Goal: Task Accomplishment & Management: Complete application form

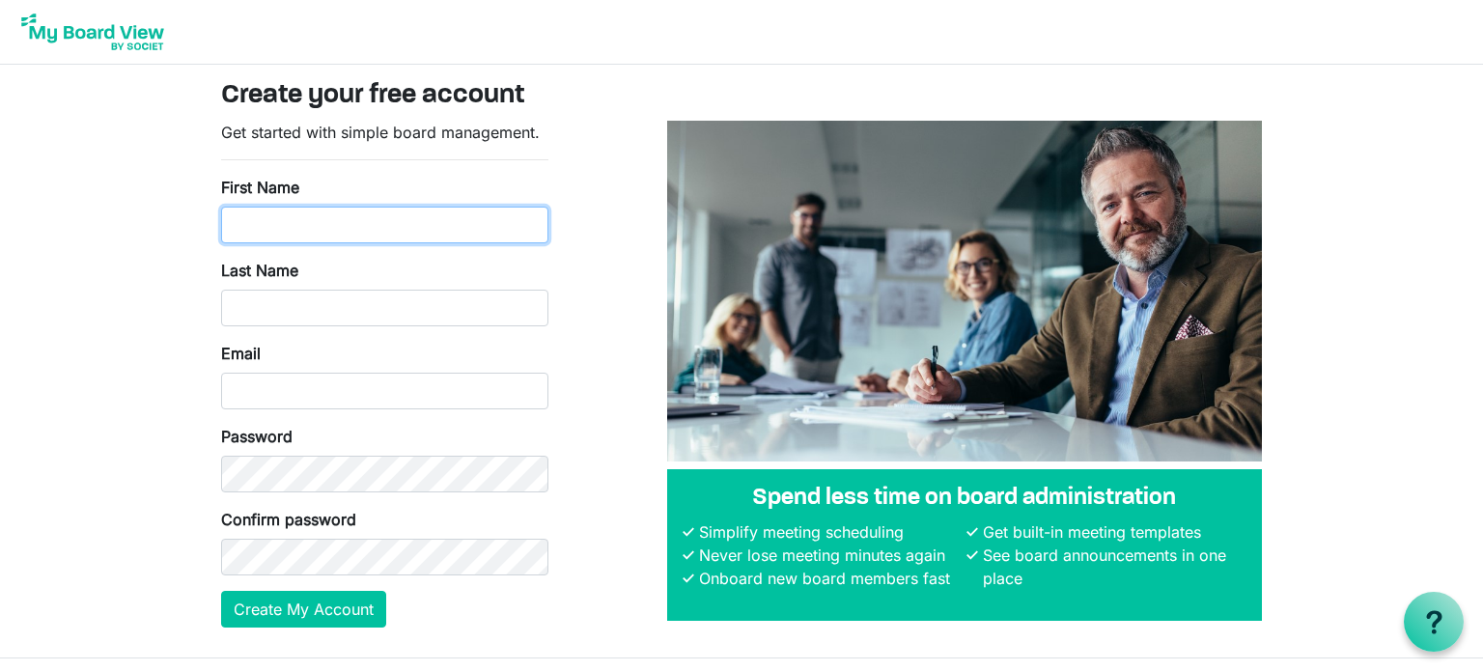
click at [297, 238] on input "First Name" at bounding box center [384, 225] width 327 height 37
type input "Tasha"
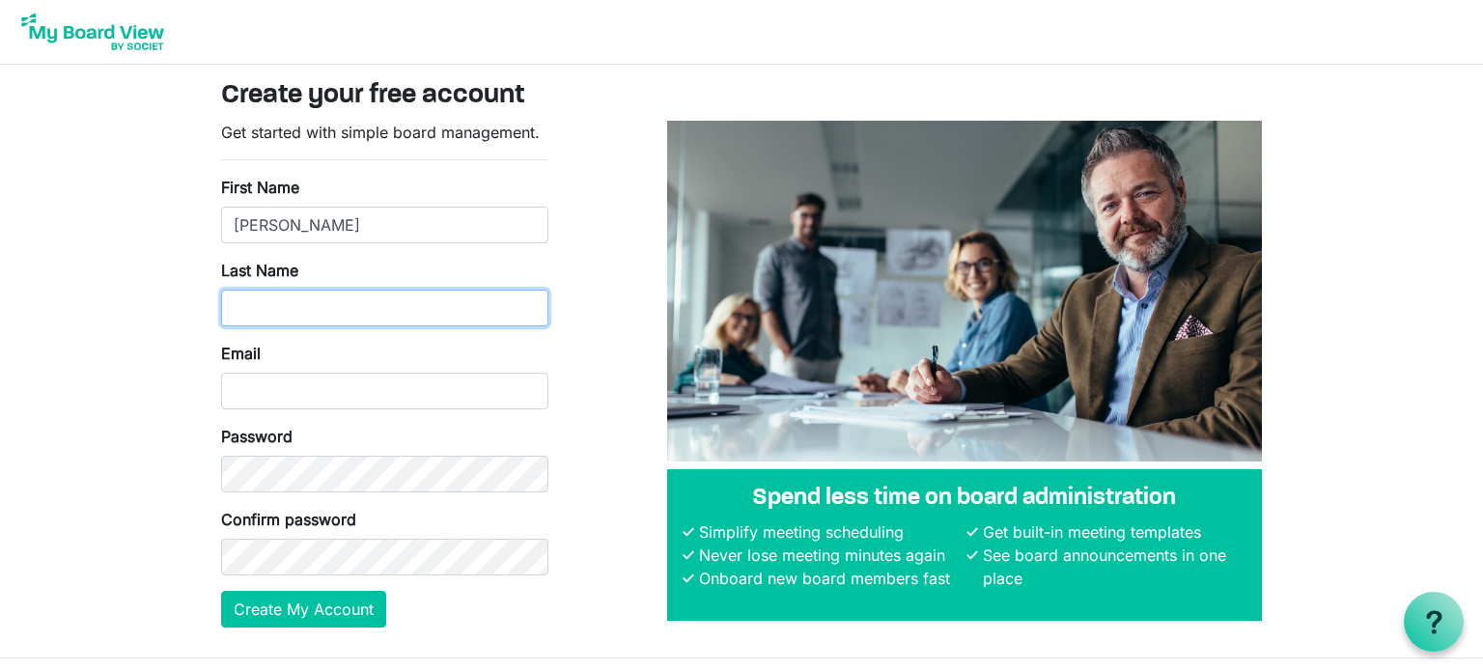
type input "Barron"
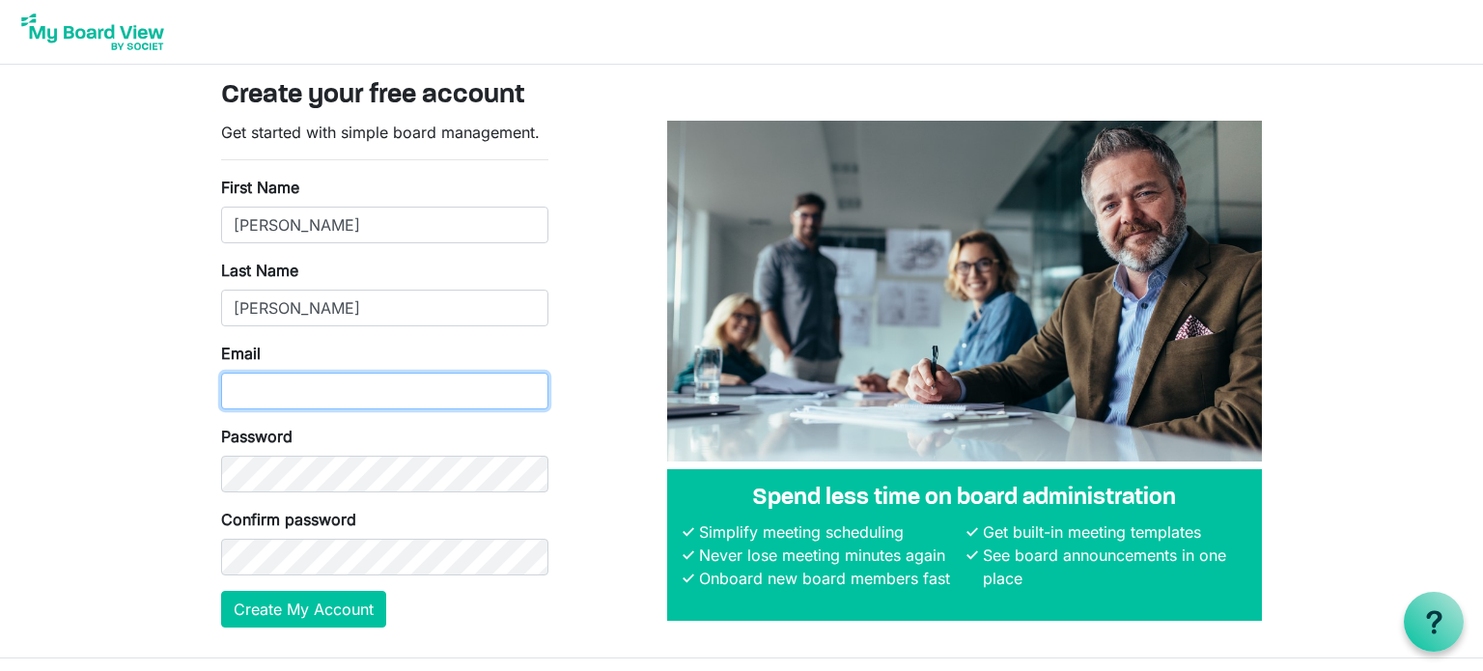
click at [305, 397] on input "Email" at bounding box center [384, 391] width 327 height 37
type input "tasha.barron20@gmail.com"
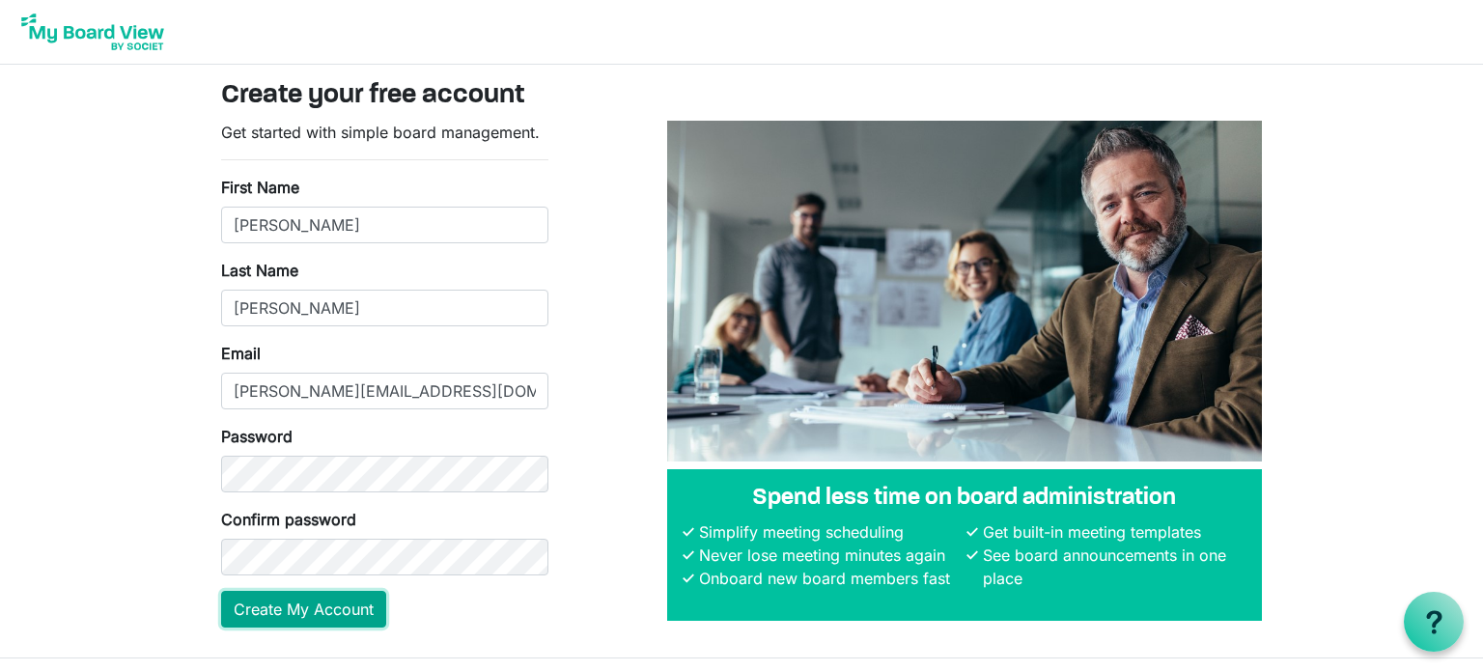
click at [349, 603] on button "Create My Account" at bounding box center [303, 609] width 165 height 37
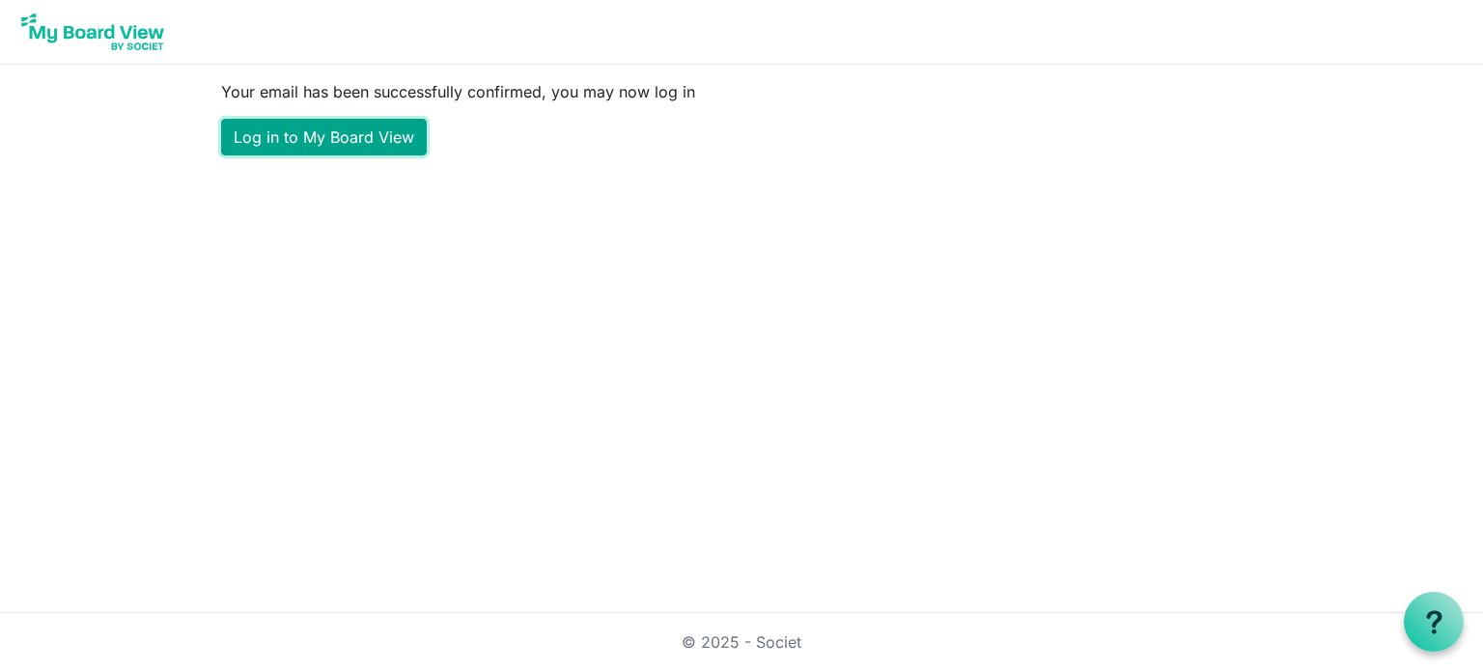
click at [322, 143] on link "Log in to My Board View" at bounding box center [324, 137] width 206 height 37
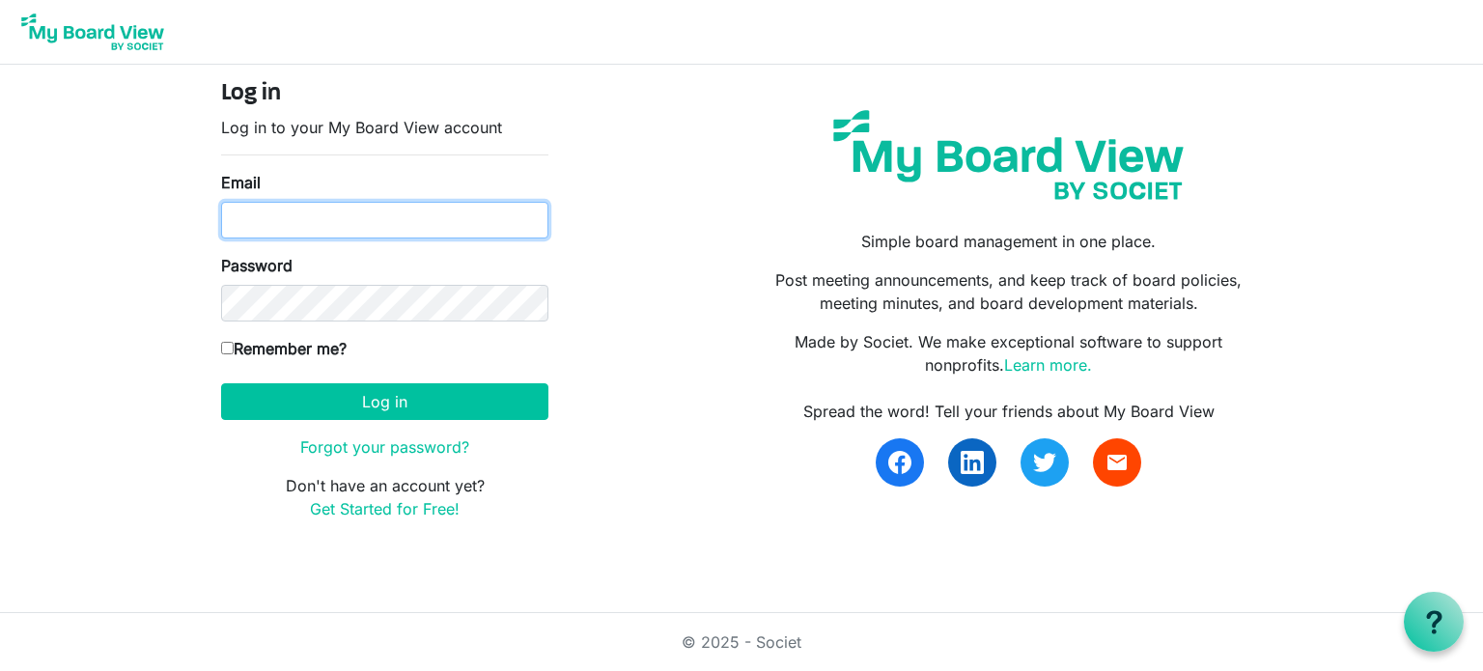
type input "[PERSON_NAME][EMAIL_ADDRESS][DOMAIN_NAME]"
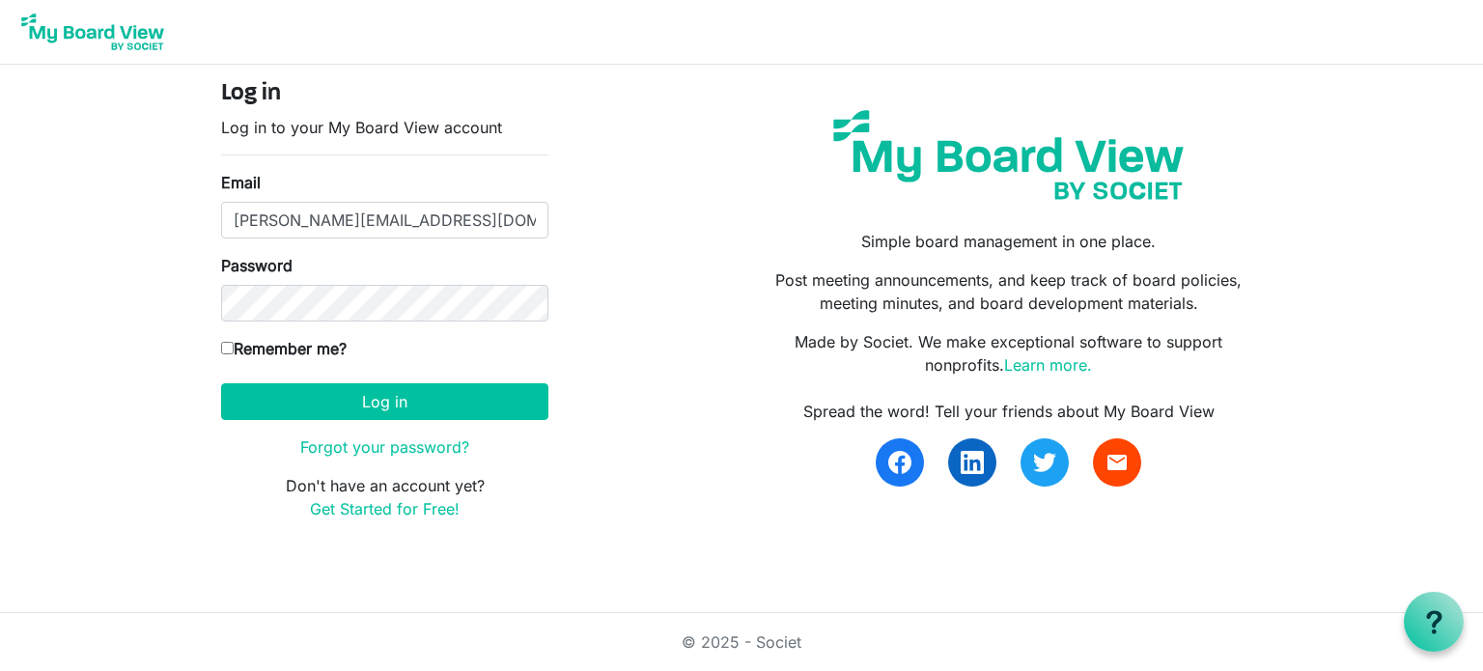
click at [308, 342] on label "Remember me?" at bounding box center [283, 348] width 125 height 23
click at [234, 342] on input "Remember me?" at bounding box center [227, 348] width 13 height 13
checkbox input "true"
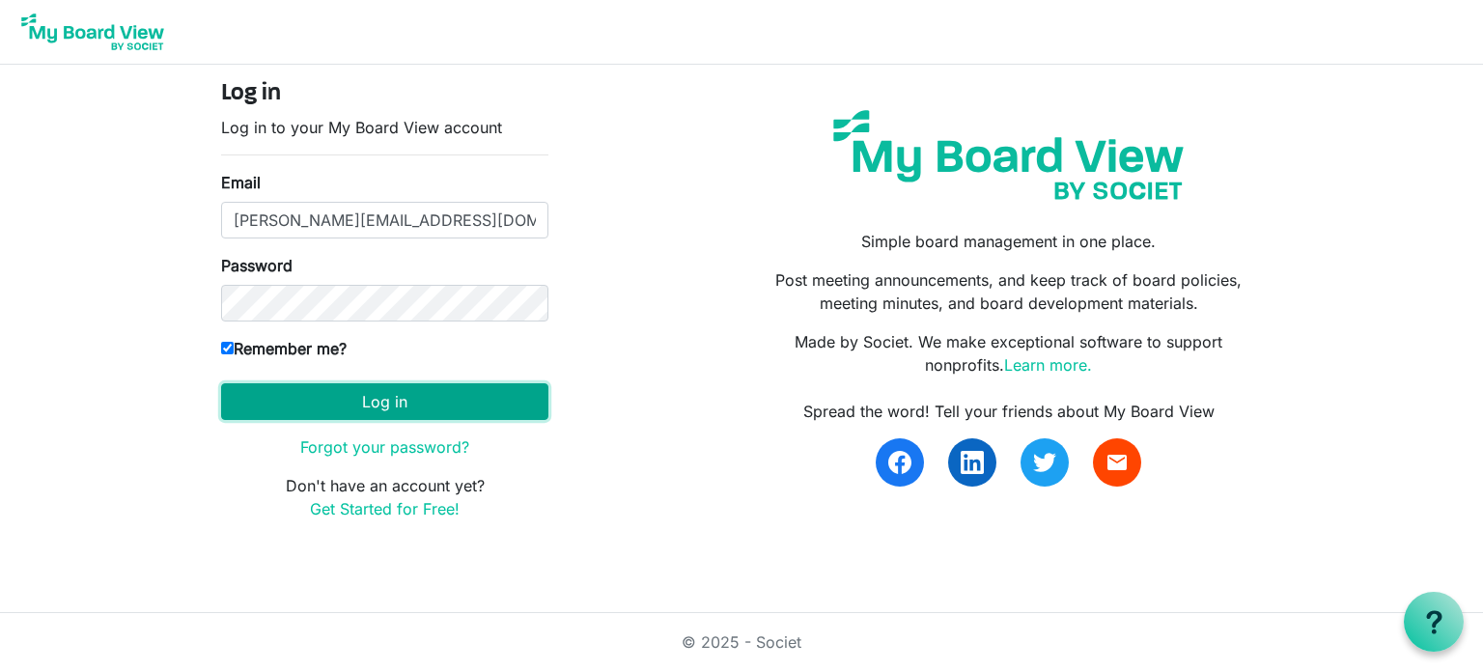
click at [356, 387] on button "Log in" at bounding box center [384, 401] width 327 height 37
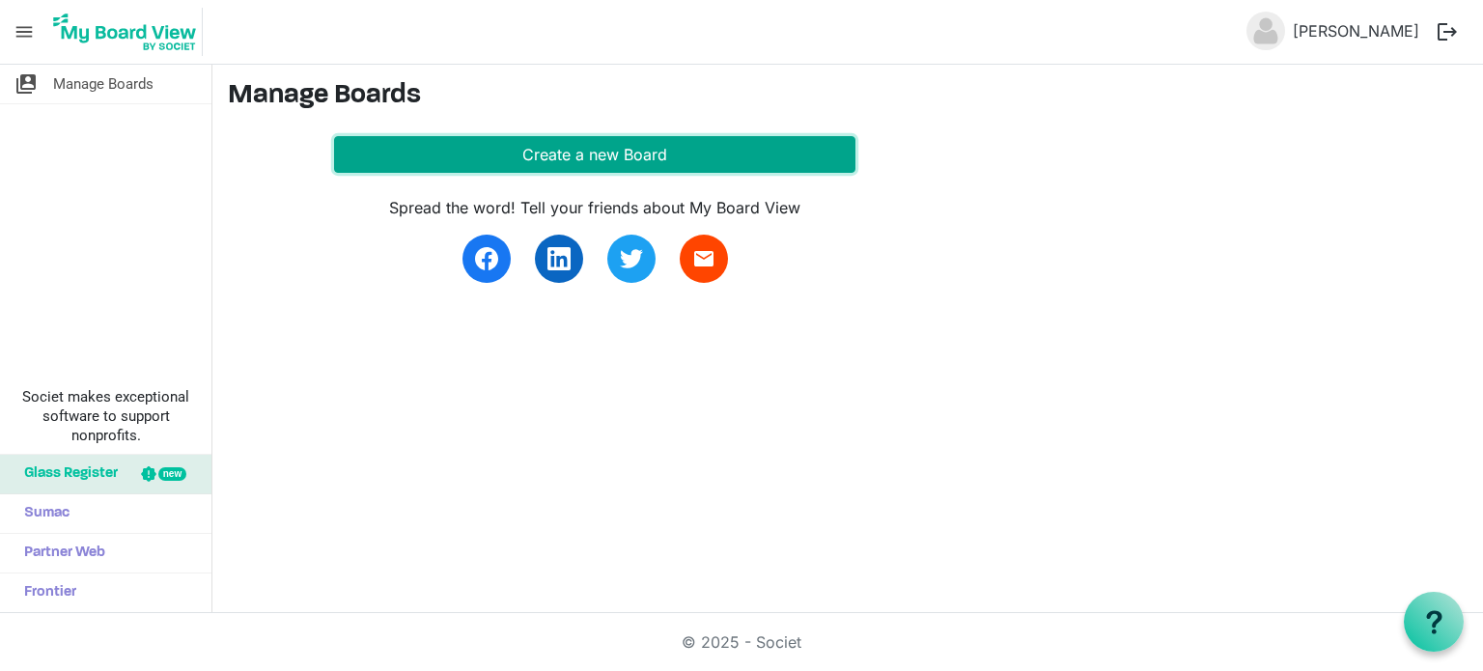
click at [420, 144] on button "Create a new Board" at bounding box center [594, 154] width 521 height 37
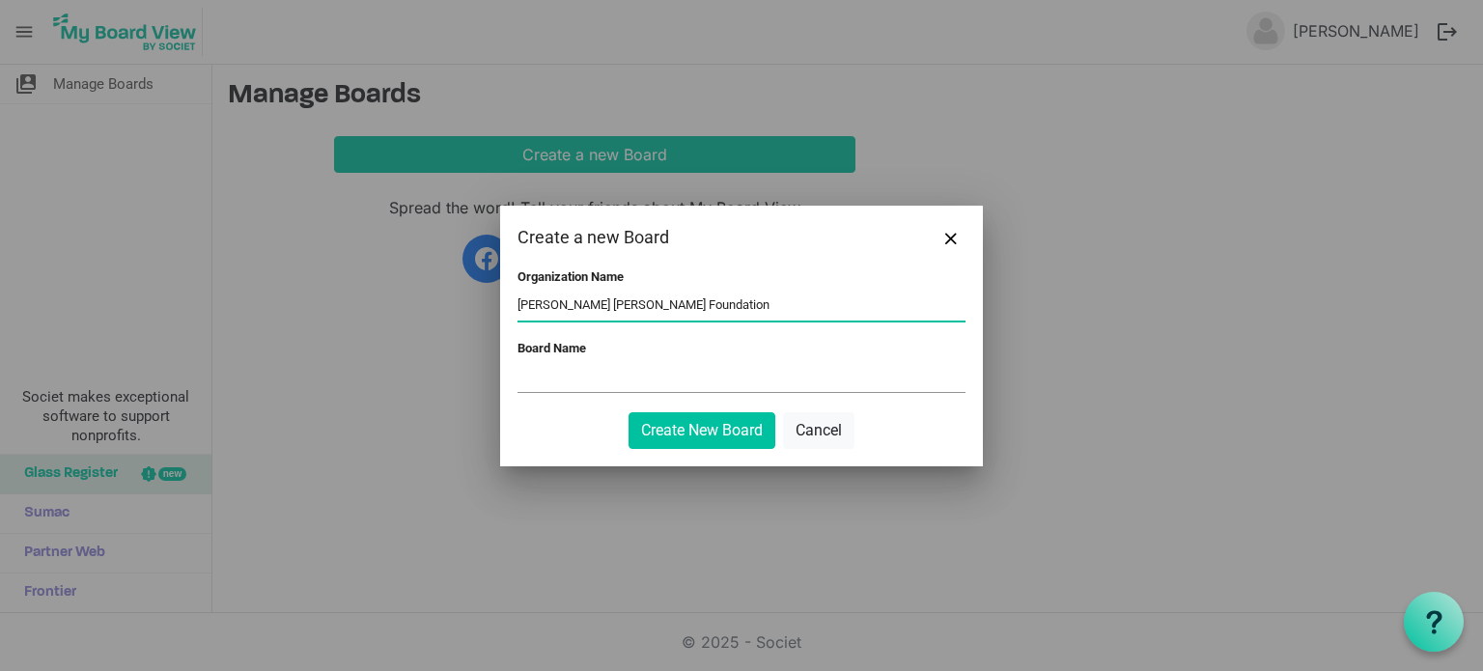
type input "Robina Marie Foundation"
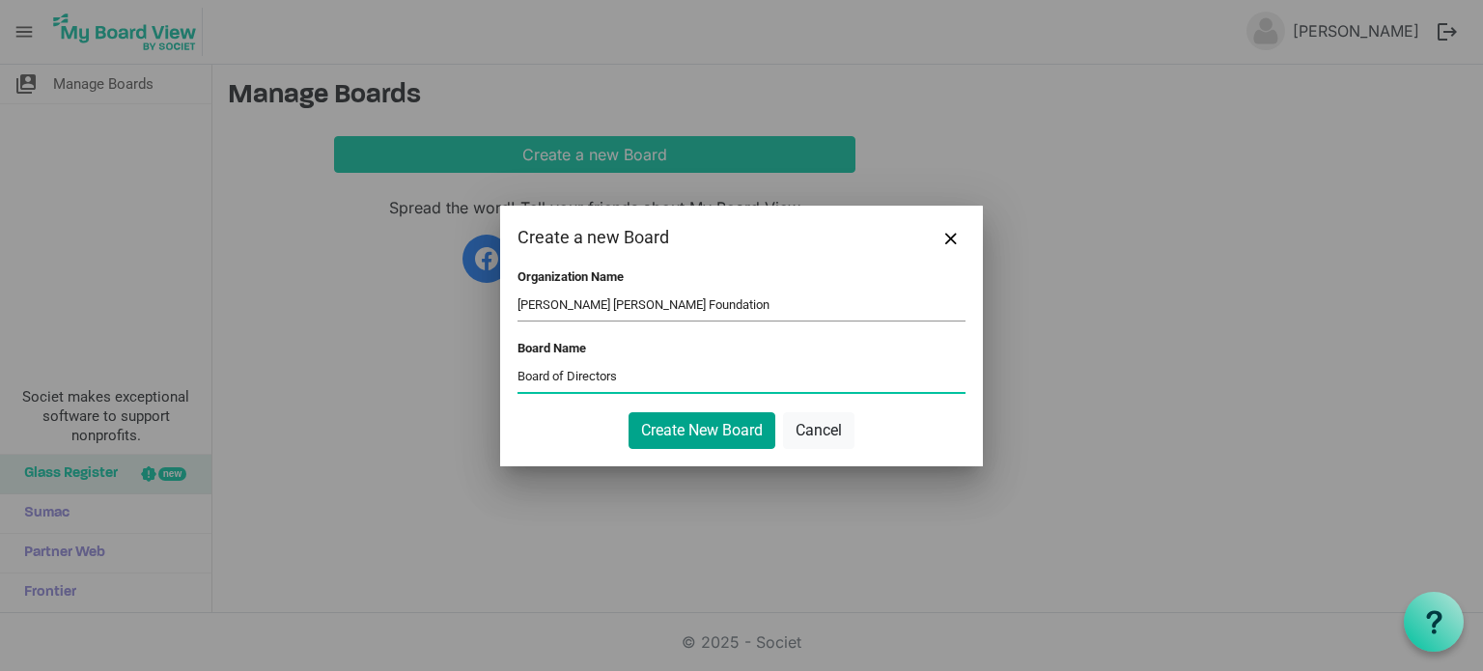
type input "Board of Directors"
click at [668, 439] on button "Create New Board" at bounding box center [701, 430] width 147 height 37
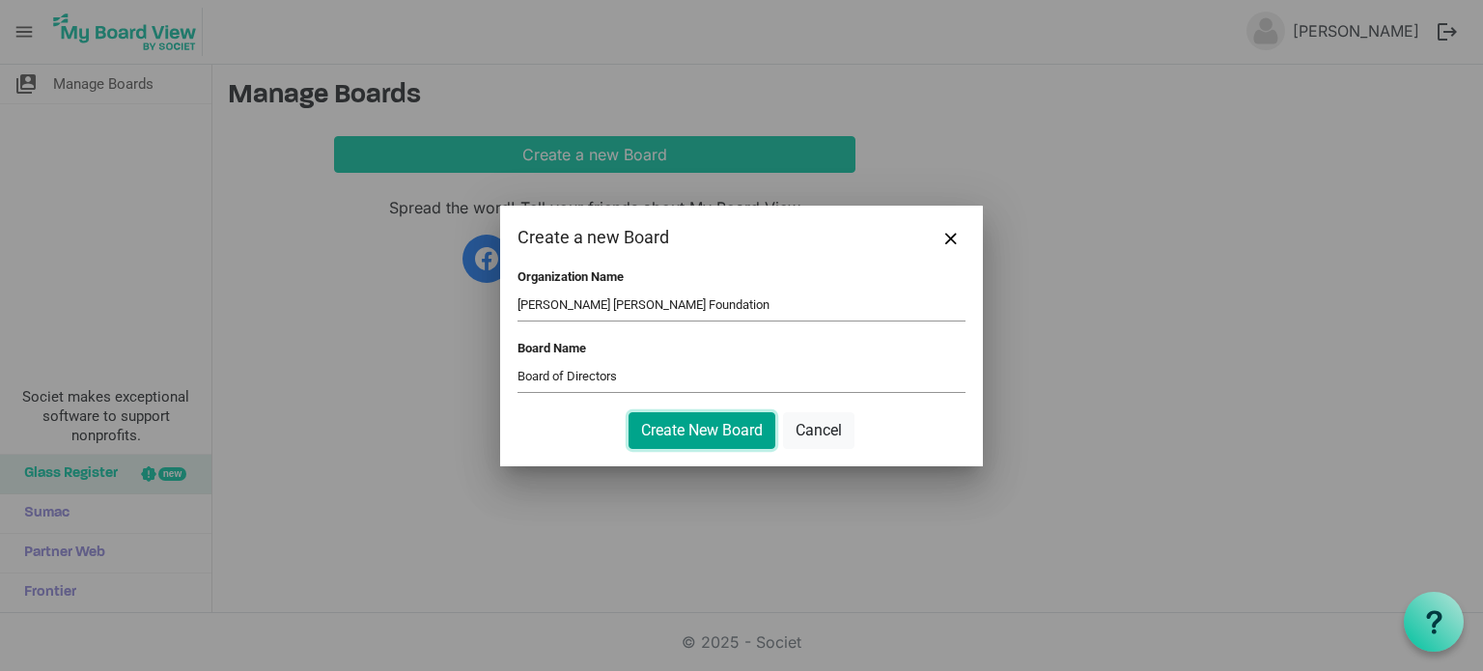
click at [663, 425] on button "Create New Board" at bounding box center [701, 430] width 147 height 37
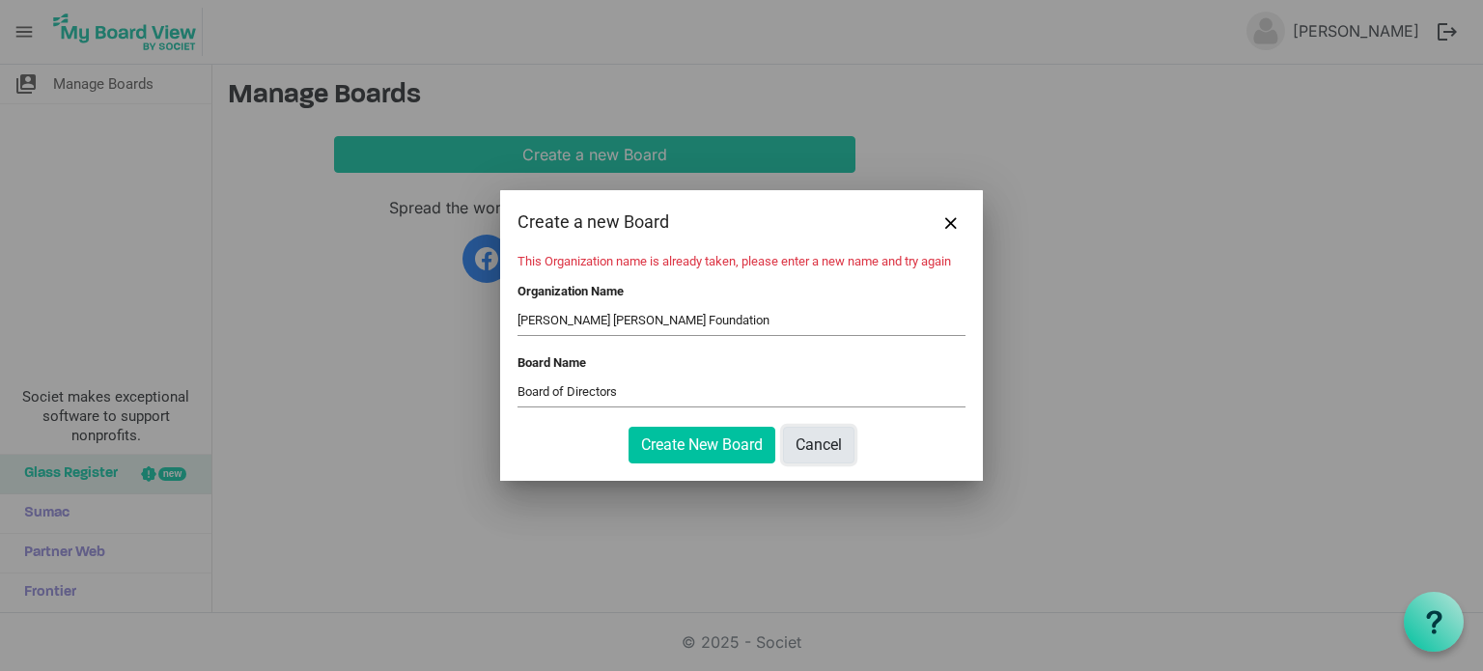
click at [820, 443] on button "Cancel" at bounding box center [818, 445] width 71 height 37
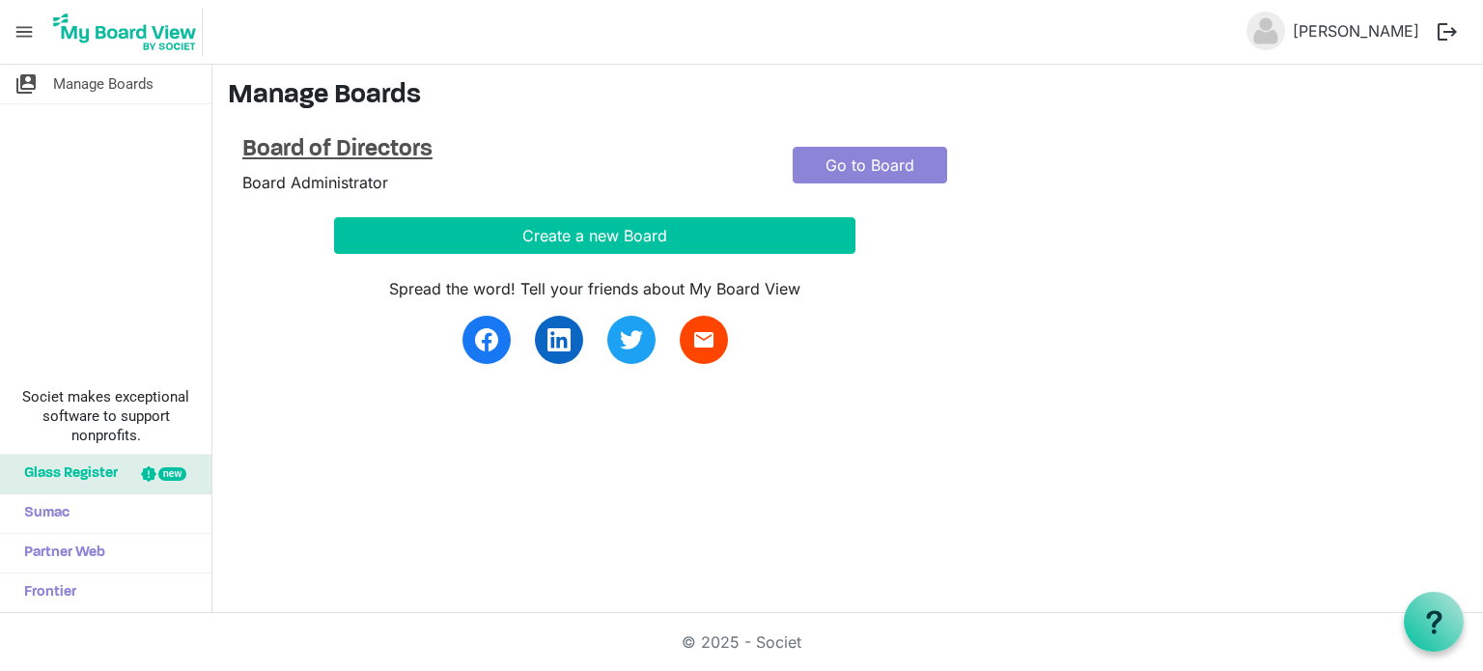
click at [315, 148] on h4 "Board of Directors" at bounding box center [502, 150] width 521 height 28
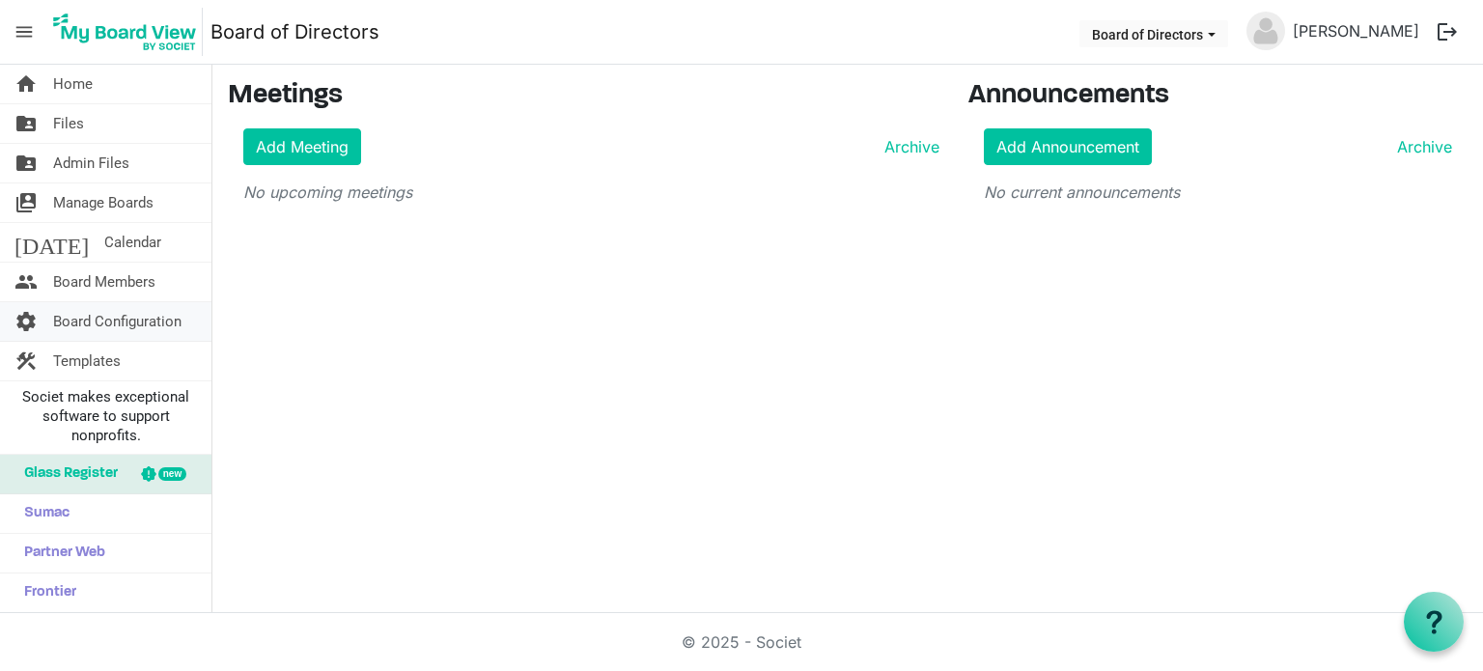
click at [162, 310] on span "Board Configuration" at bounding box center [117, 321] width 128 height 39
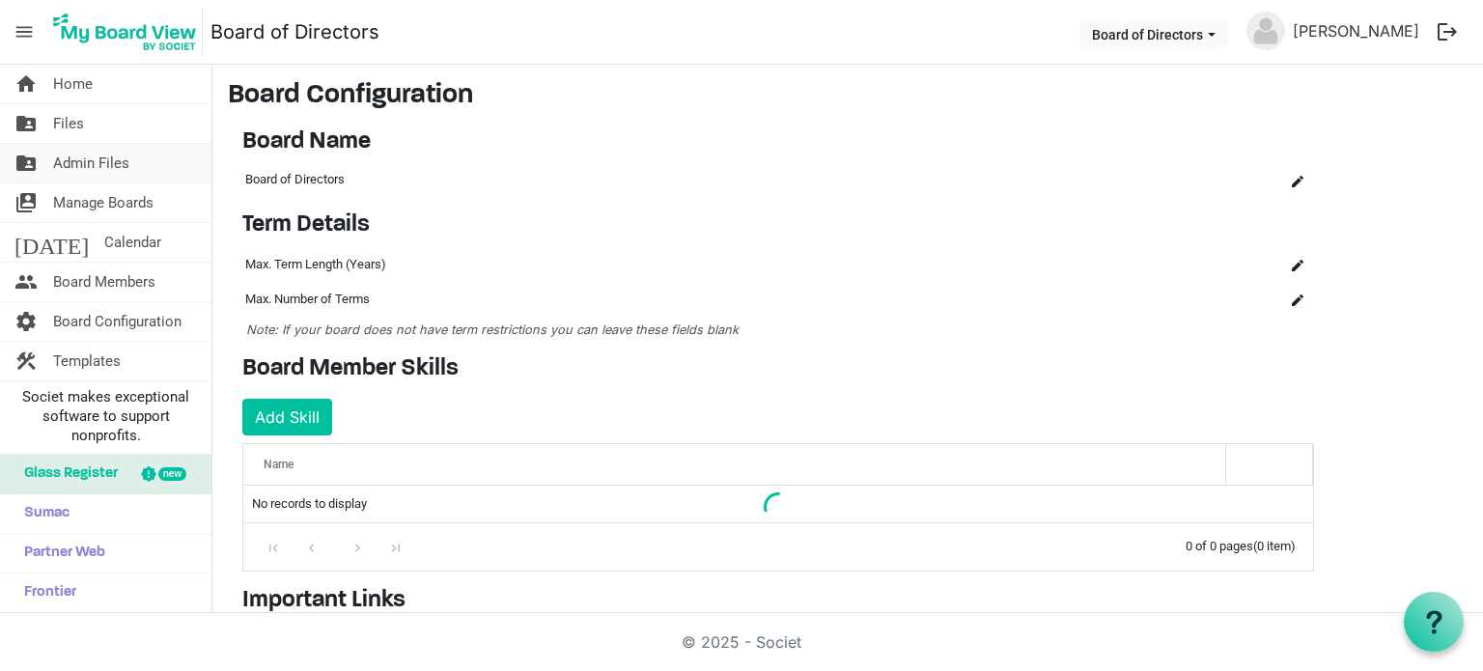
click at [121, 155] on span "Admin Files" at bounding box center [91, 163] width 76 height 39
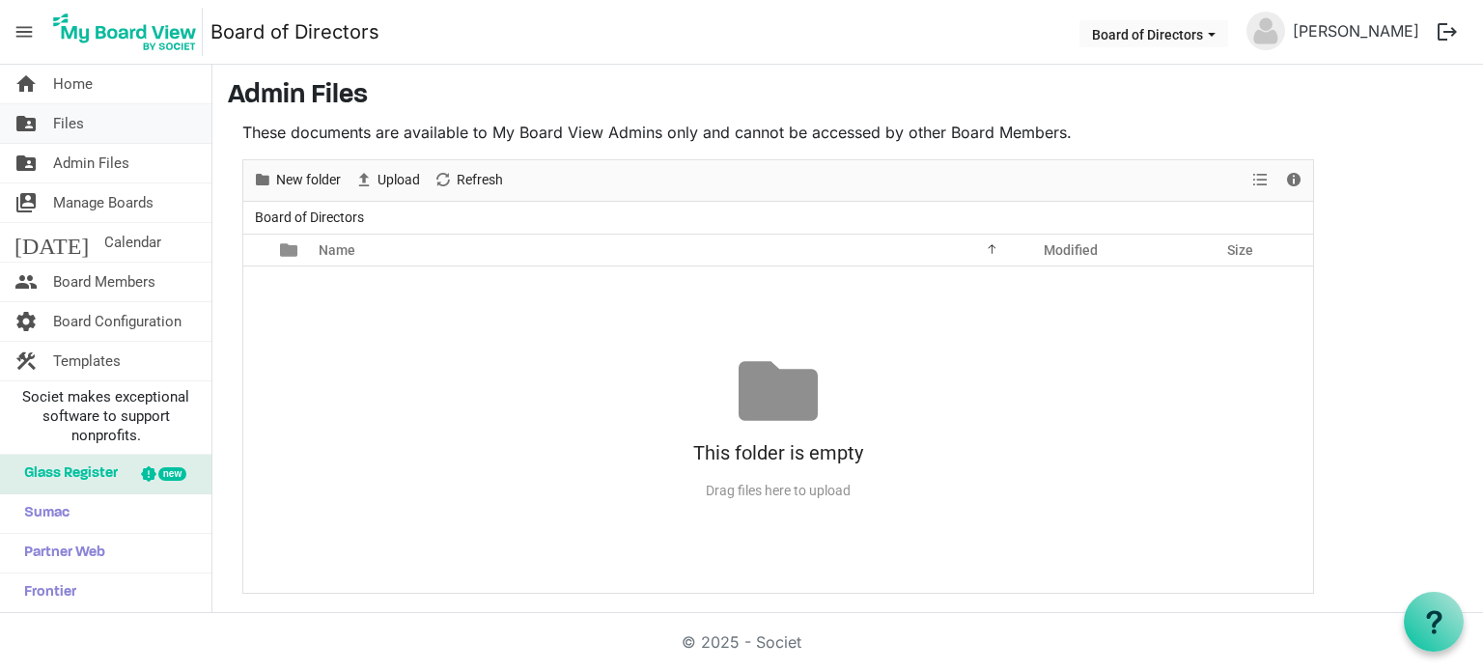
click at [118, 137] on link "folder_shared Files" at bounding box center [105, 123] width 211 height 39
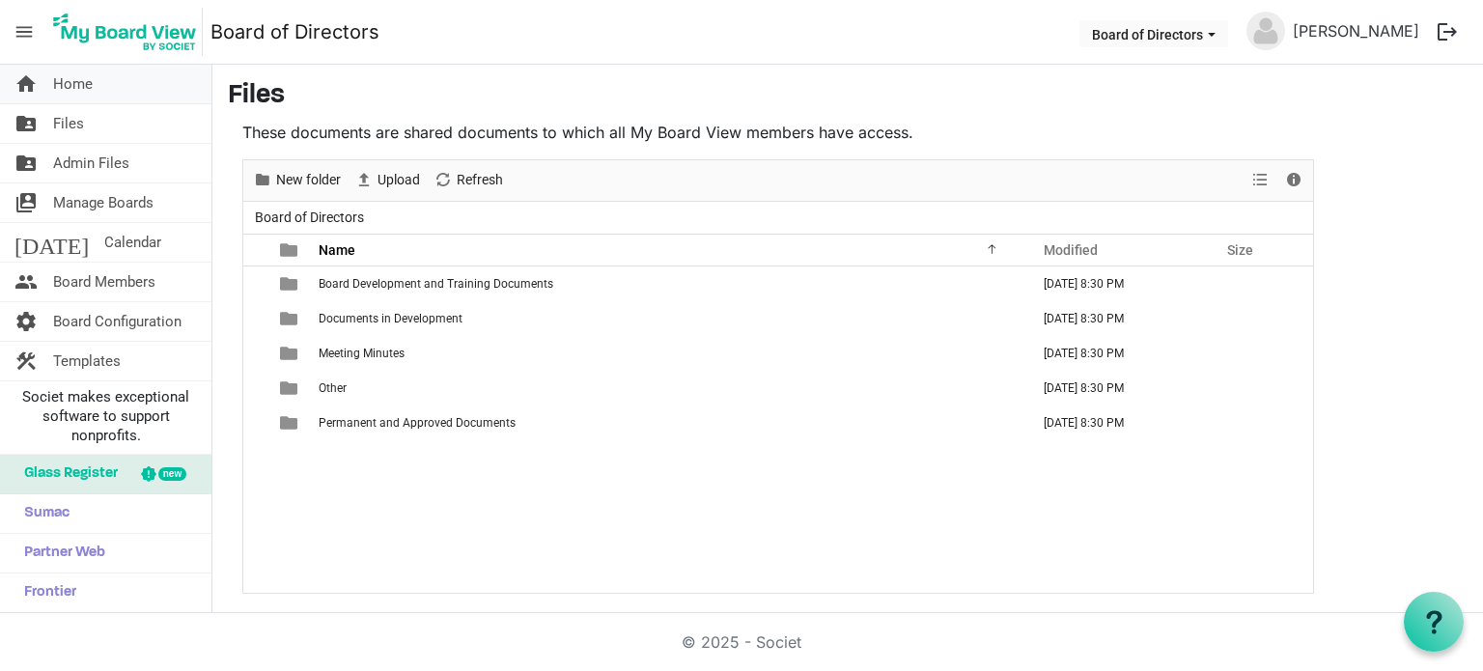
click at [123, 90] on link "home Home" at bounding box center [105, 84] width 211 height 39
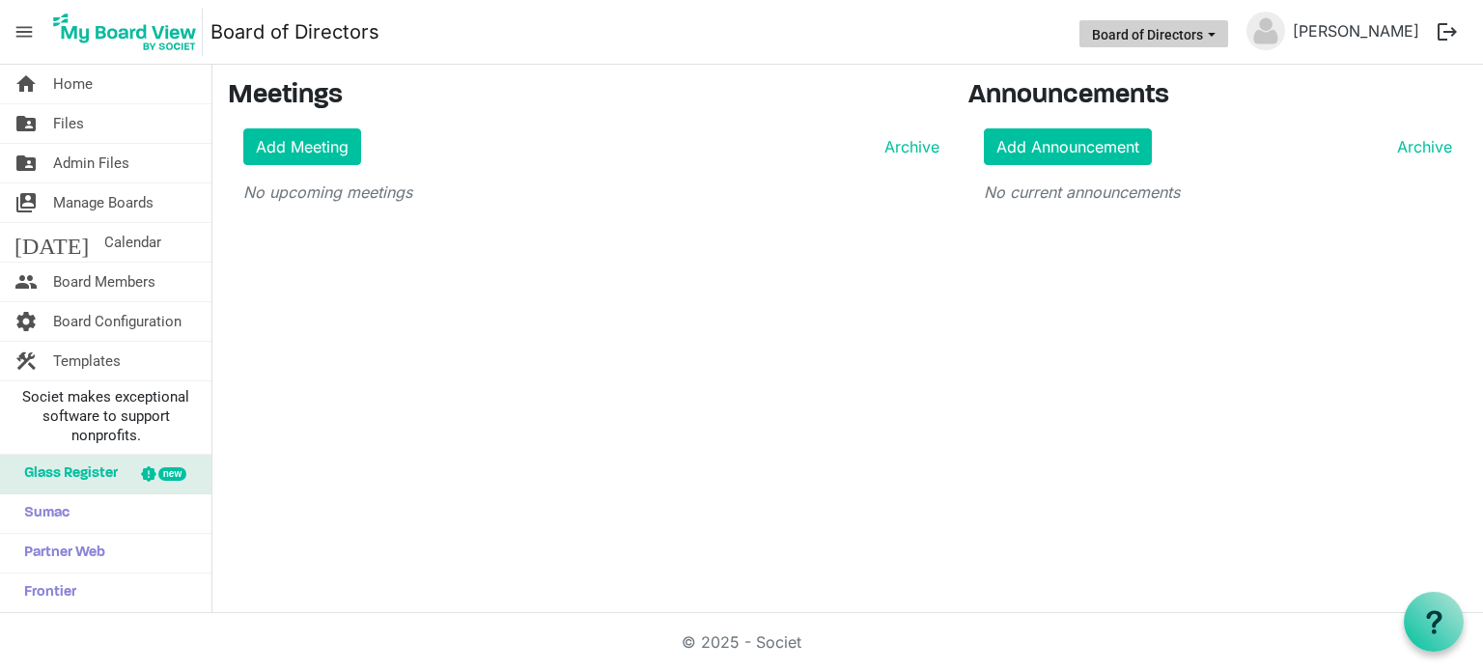
click at [1226, 40] on button "Board of Directors" at bounding box center [1153, 33] width 149 height 27
click at [115, 313] on span "Board Configuration" at bounding box center [117, 321] width 128 height 39
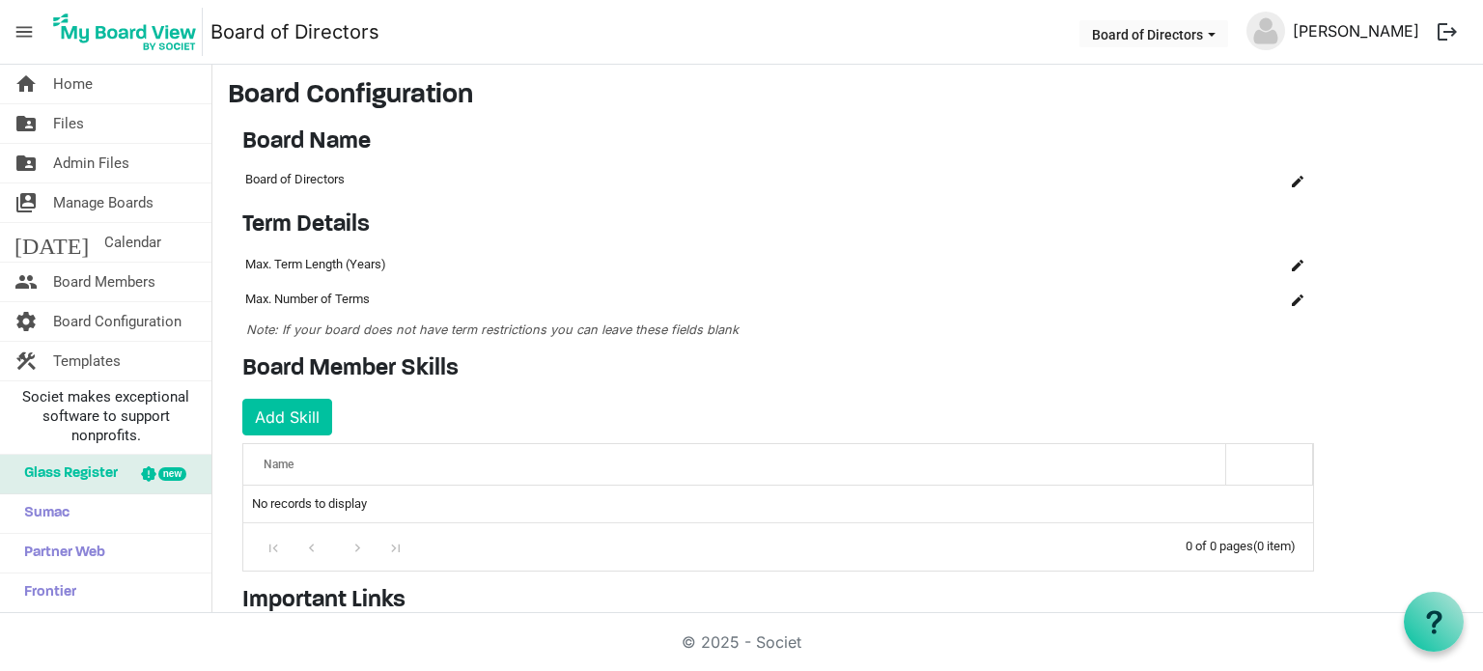
click at [1326, 40] on link "[PERSON_NAME]" at bounding box center [1356, 31] width 142 height 39
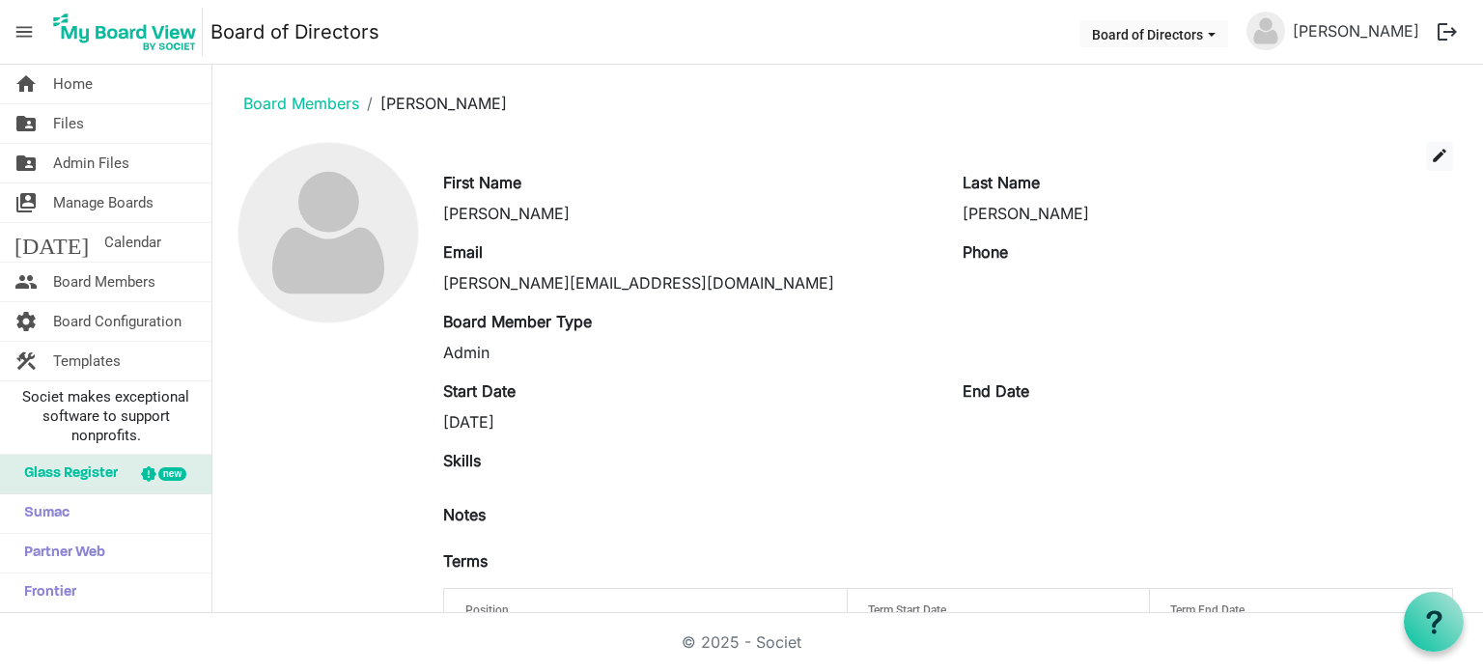
scroll to position [85, 0]
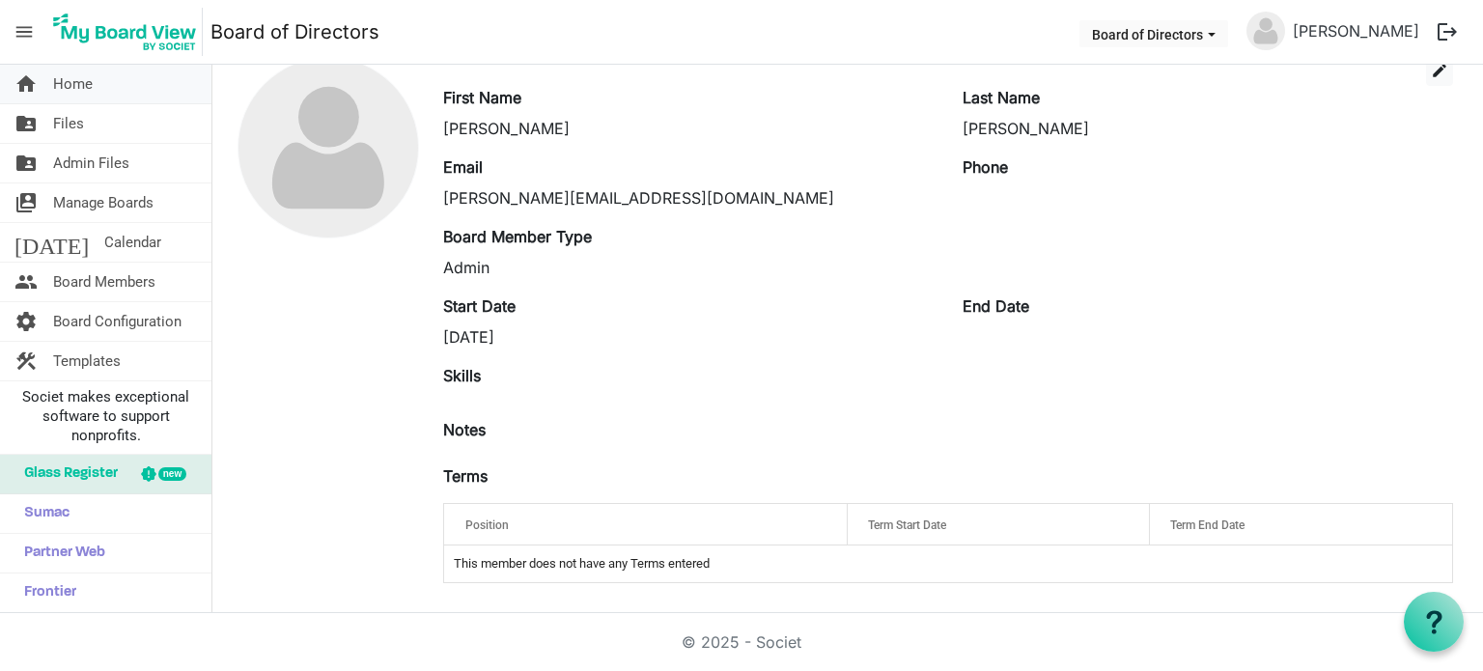
click at [71, 80] on span "Home" at bounding box center [73, 84] width 40 height 39
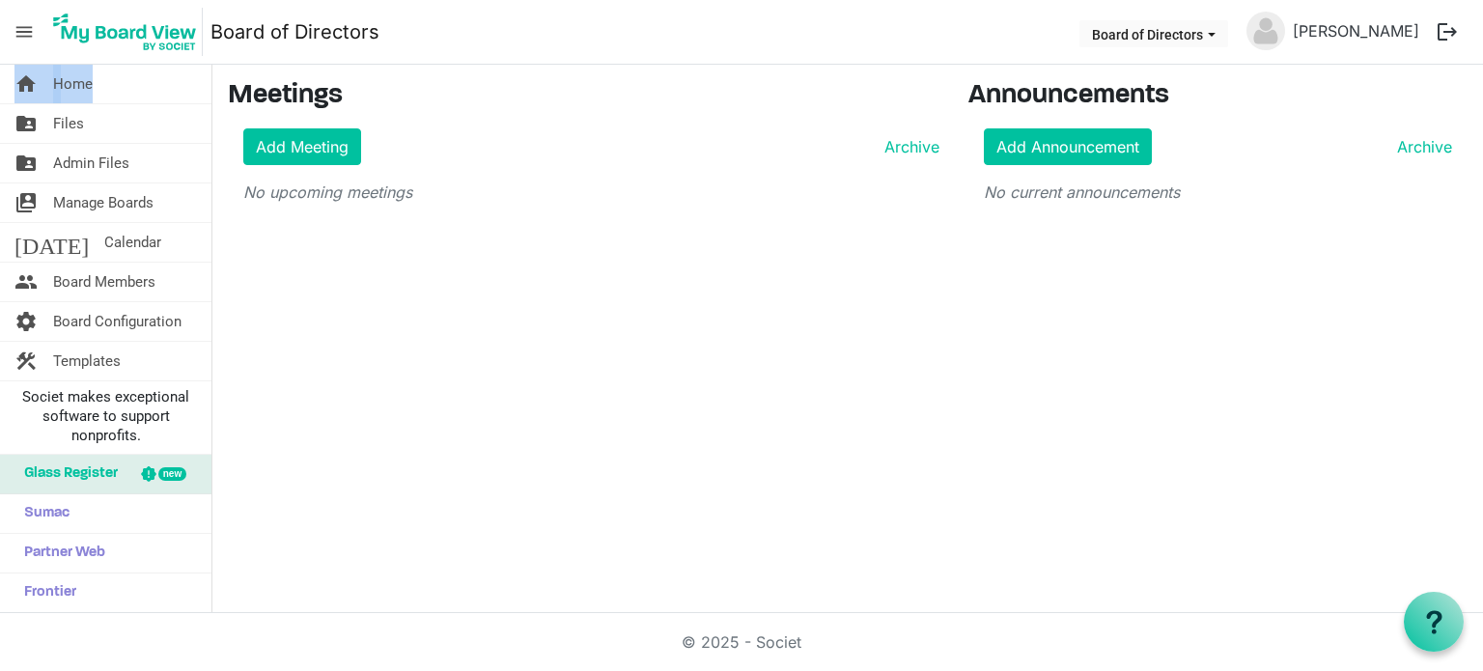
click at [111, 30] on img at bounding box center [124, 32] width 155 height 48
click at [32, 33] on span "menu" at bounding box center [24, 32] width 37 height 37
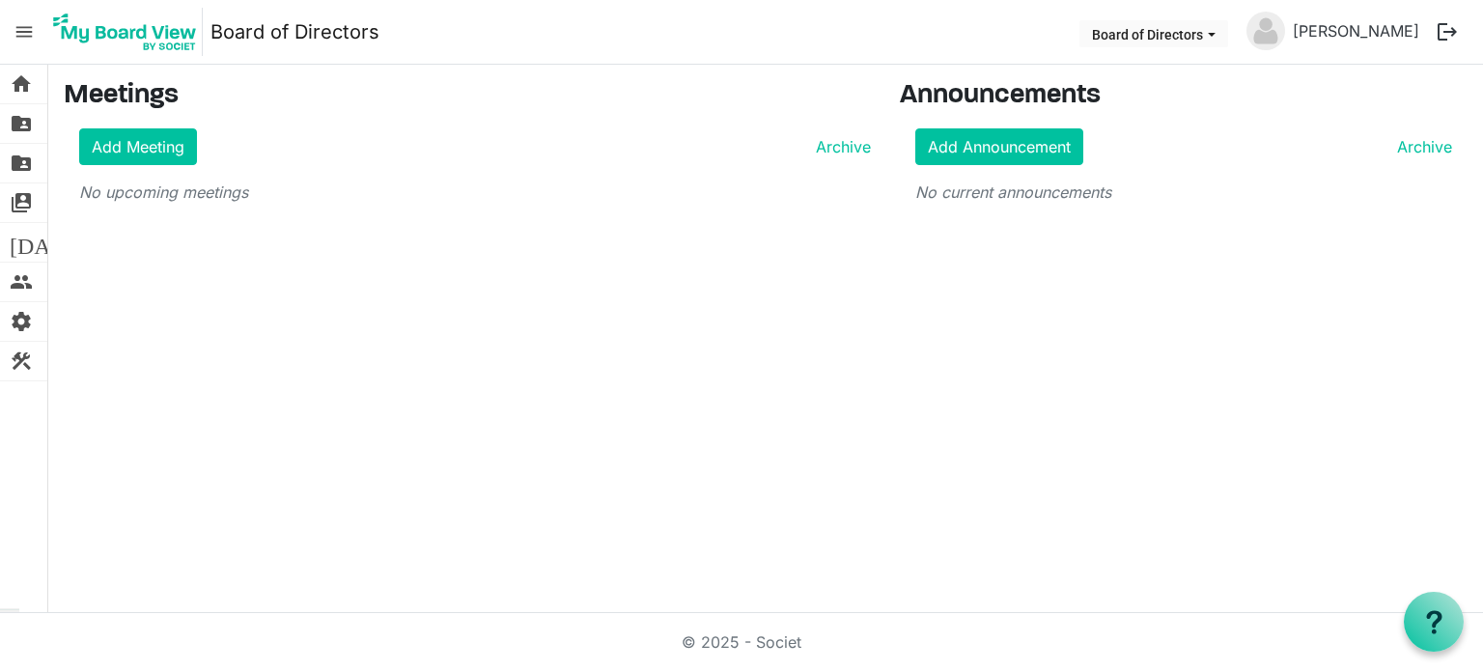
click at [32, 33] on span "menu" at bounding box center [24, 32] width 37 height 37
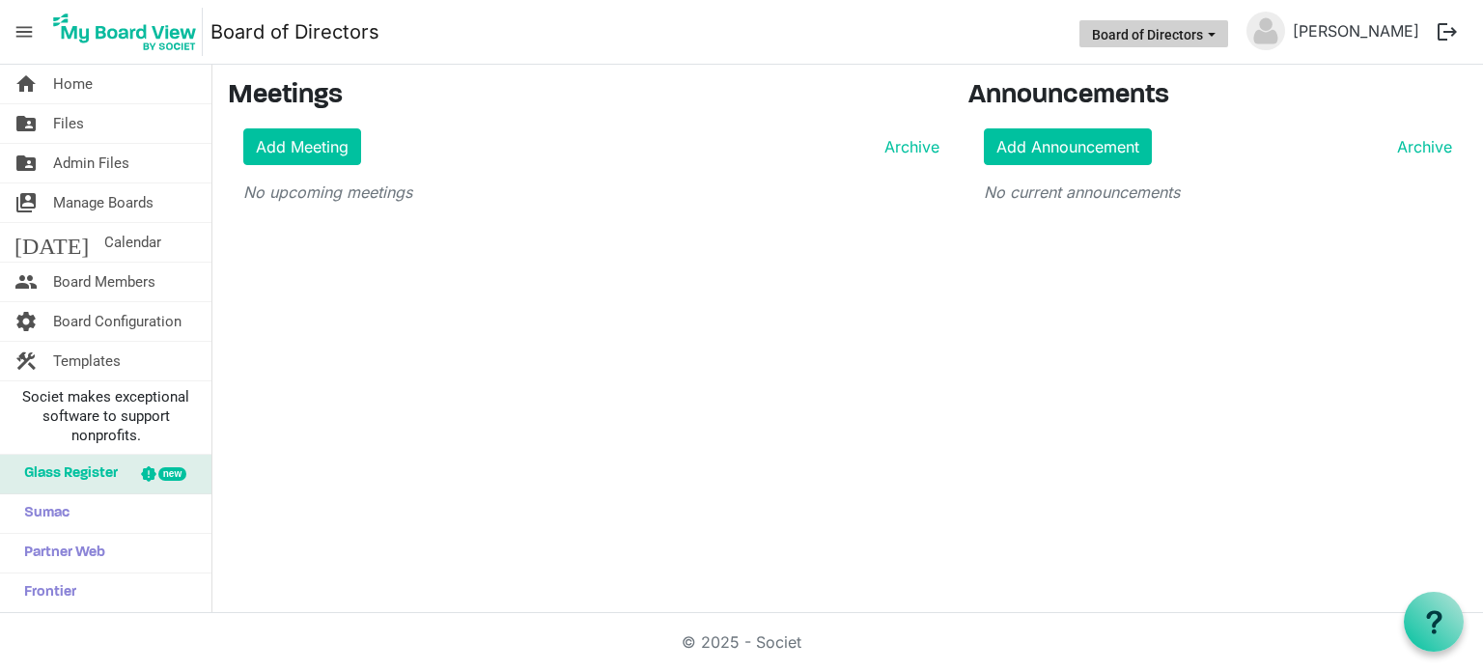
click at [1220, 31] on span "Board of Directors dropdownbutton" at bounding box center [1211, 35] width 17 height 8
click at [1203, 67] on li "Board of Directors" at bounding box center [1181, 72] width 140 height 35
click at [1372, 33] on link "[PERSON_NAME]" at bounding box center [1356, 31] width 142 height 39
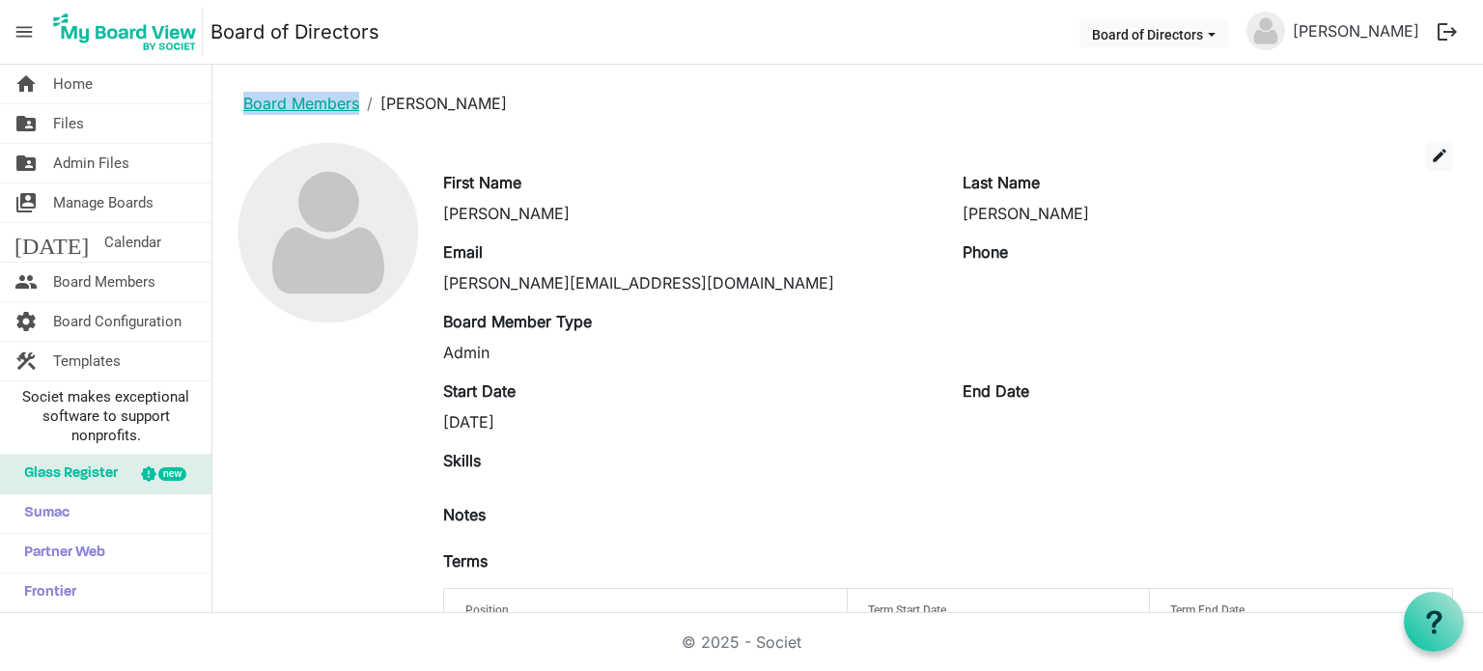
click at [284, 104] on link "Board Members" at bounding box center [301, 103] width 116 height 19
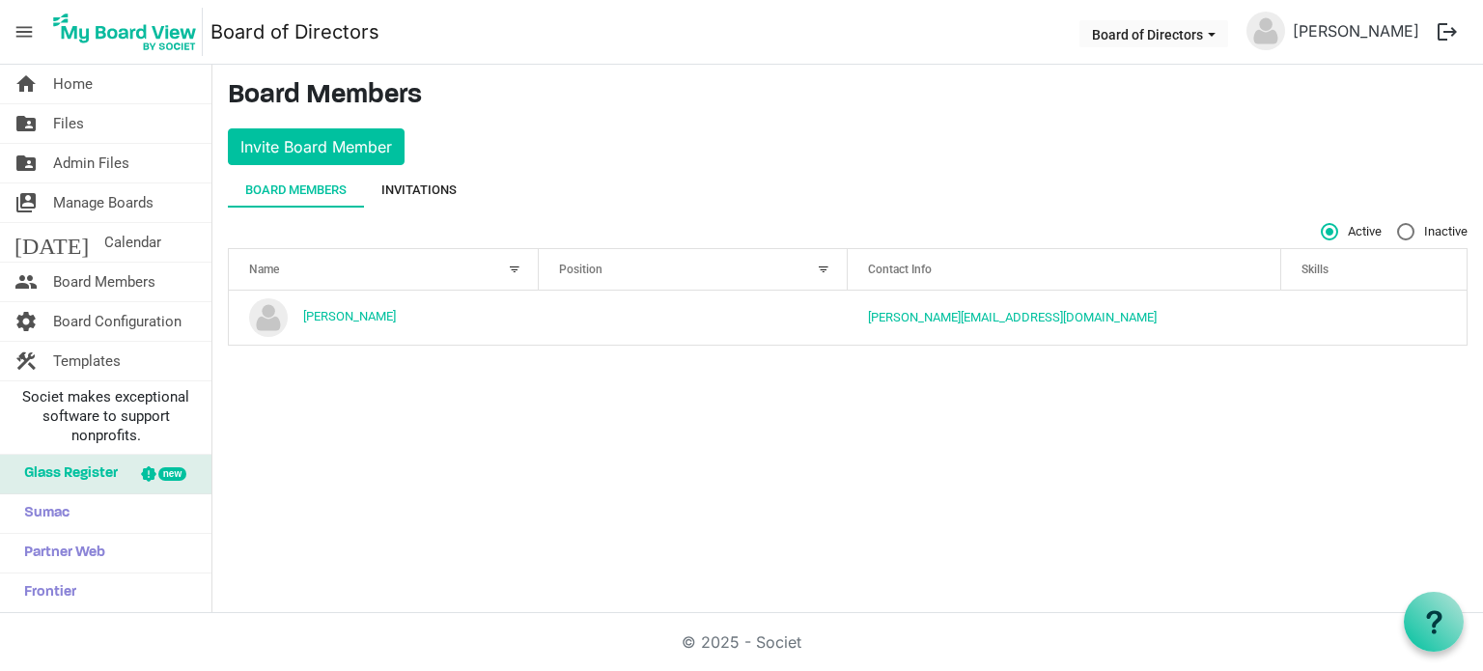
click at [435, 179] on div "Invitations" at bounding box center [418, 190] width 75 height 35
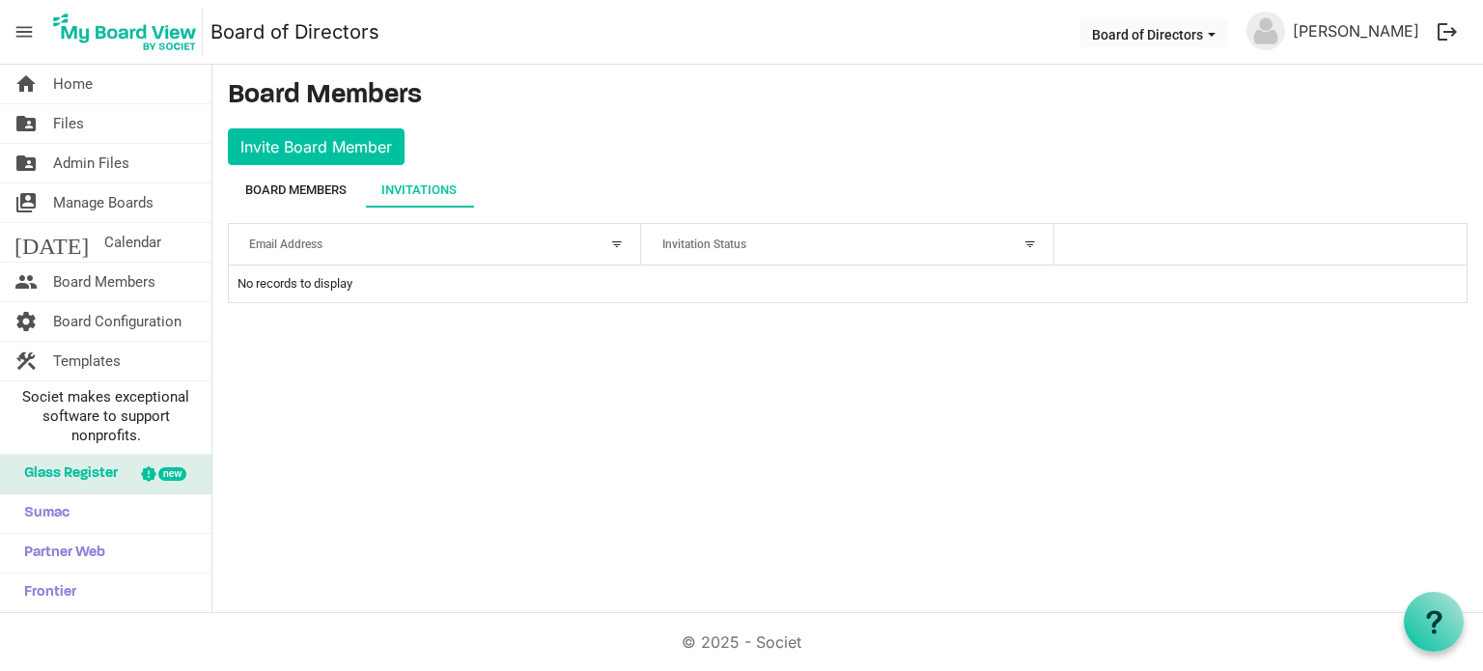
click at [320, 183] on div "Board Members" at bounding box center [295, 189] width 101 height 19
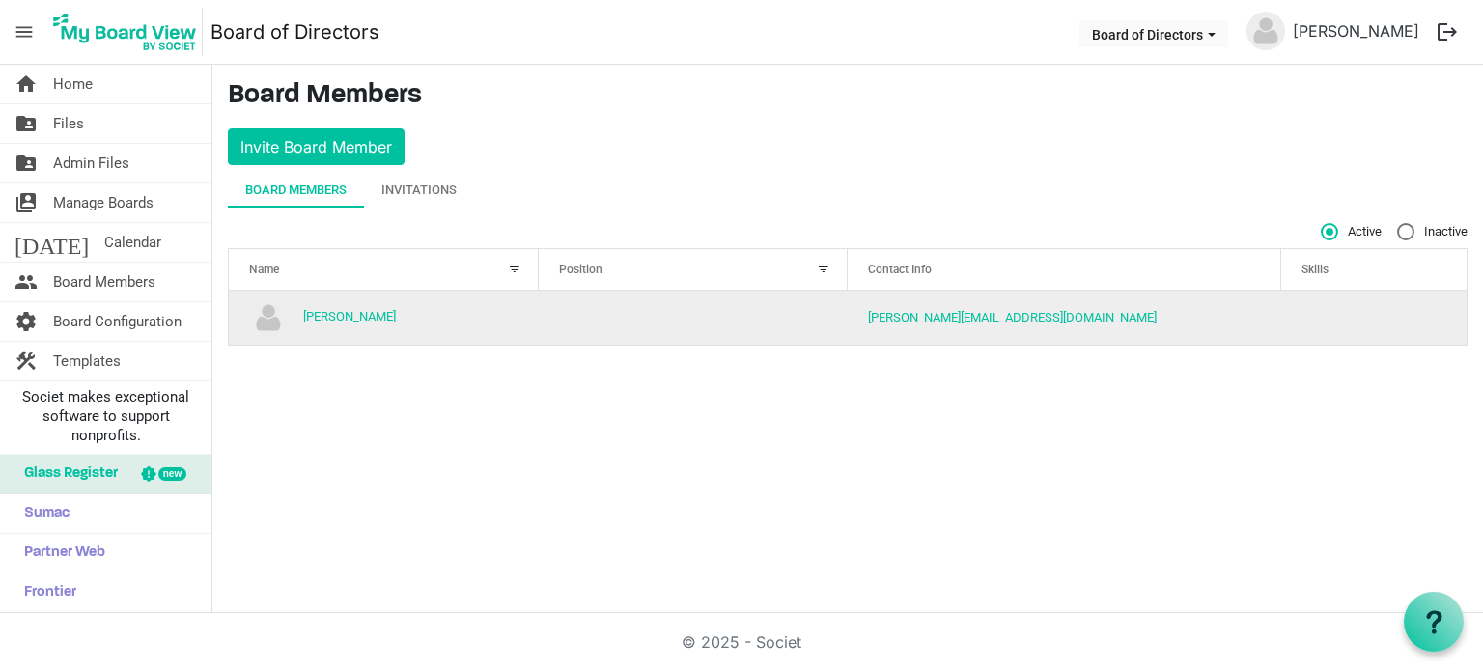
click at [359, 331] on td "[PERSON_NAME]" at bounding box center [384, 318] width 310 height 54
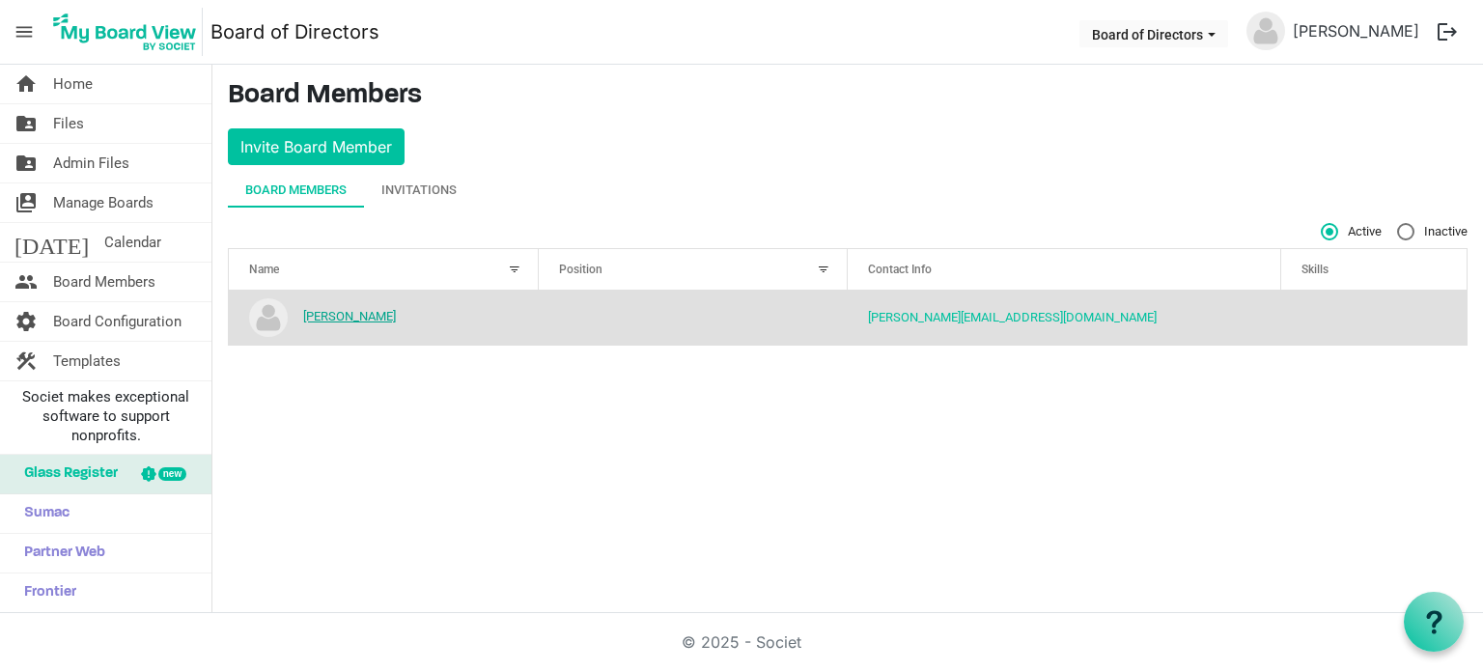
click at [340, 317] on link "[PERSON_NAME]" at bounding box center [349, 316] width 93 height 14
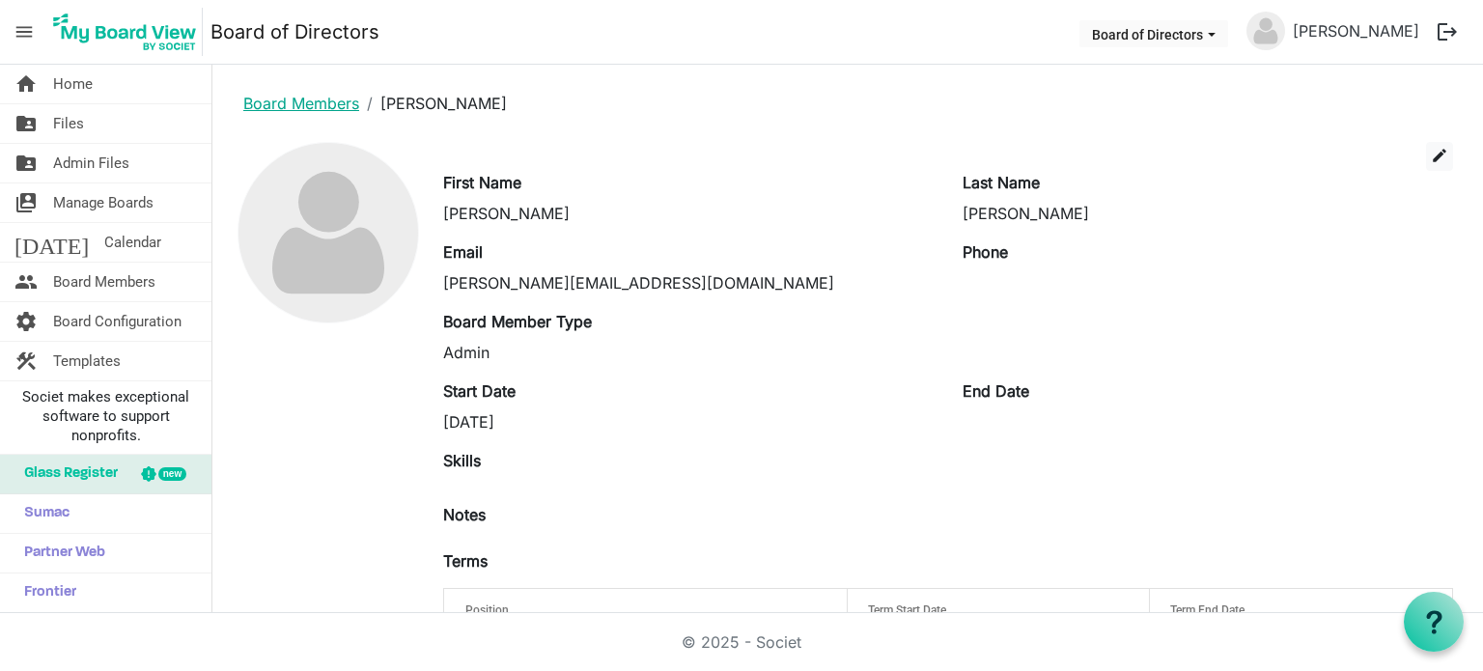
click at [305, 101] on link "Board Members" at bounding box center [301, 103] width 116 height 19
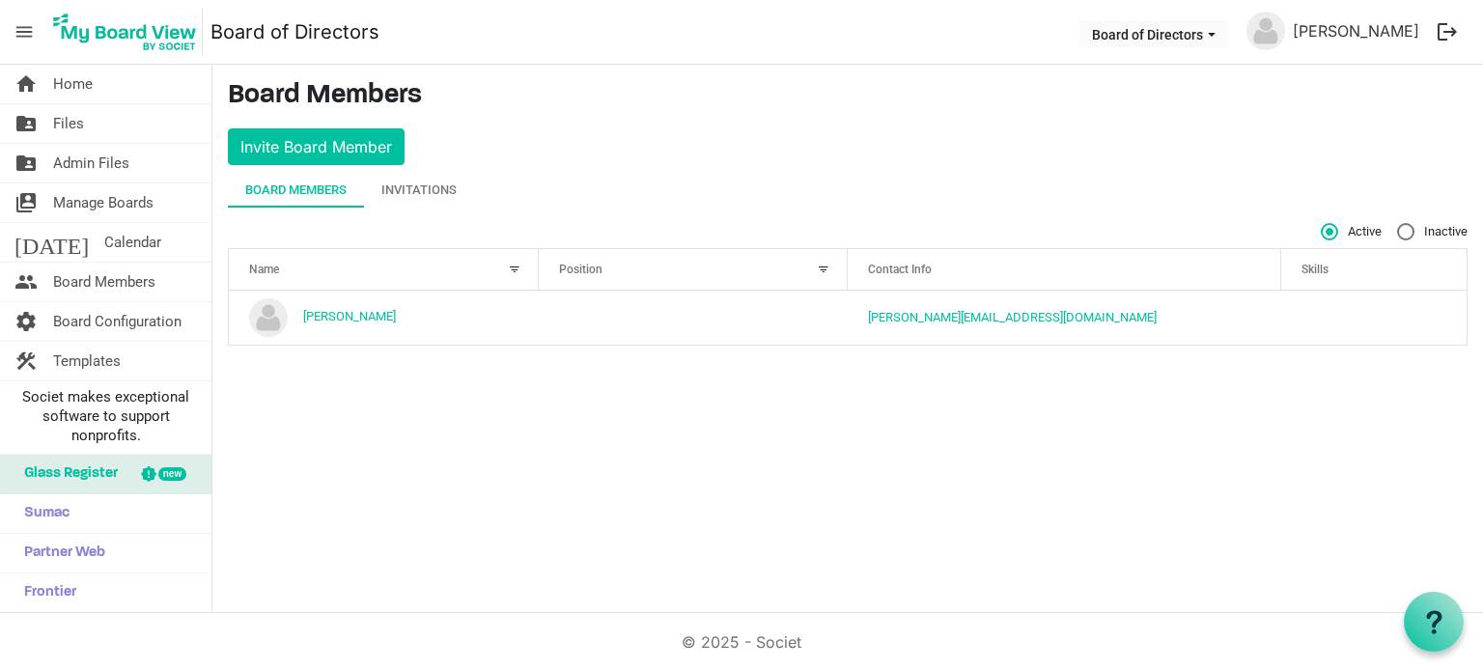
click at [1421, 235] on span "Inactive" at bounding box center [1432, 231] width 70 height 17
click at [1398, 224] on input "Inactive" at bounding box center [1397, 223] width 1 height 1
radio input "true"
click at [97, 88] on link "home Home" at bounding box center [105, 84] width 211 height 39
